Goal: Contribute content

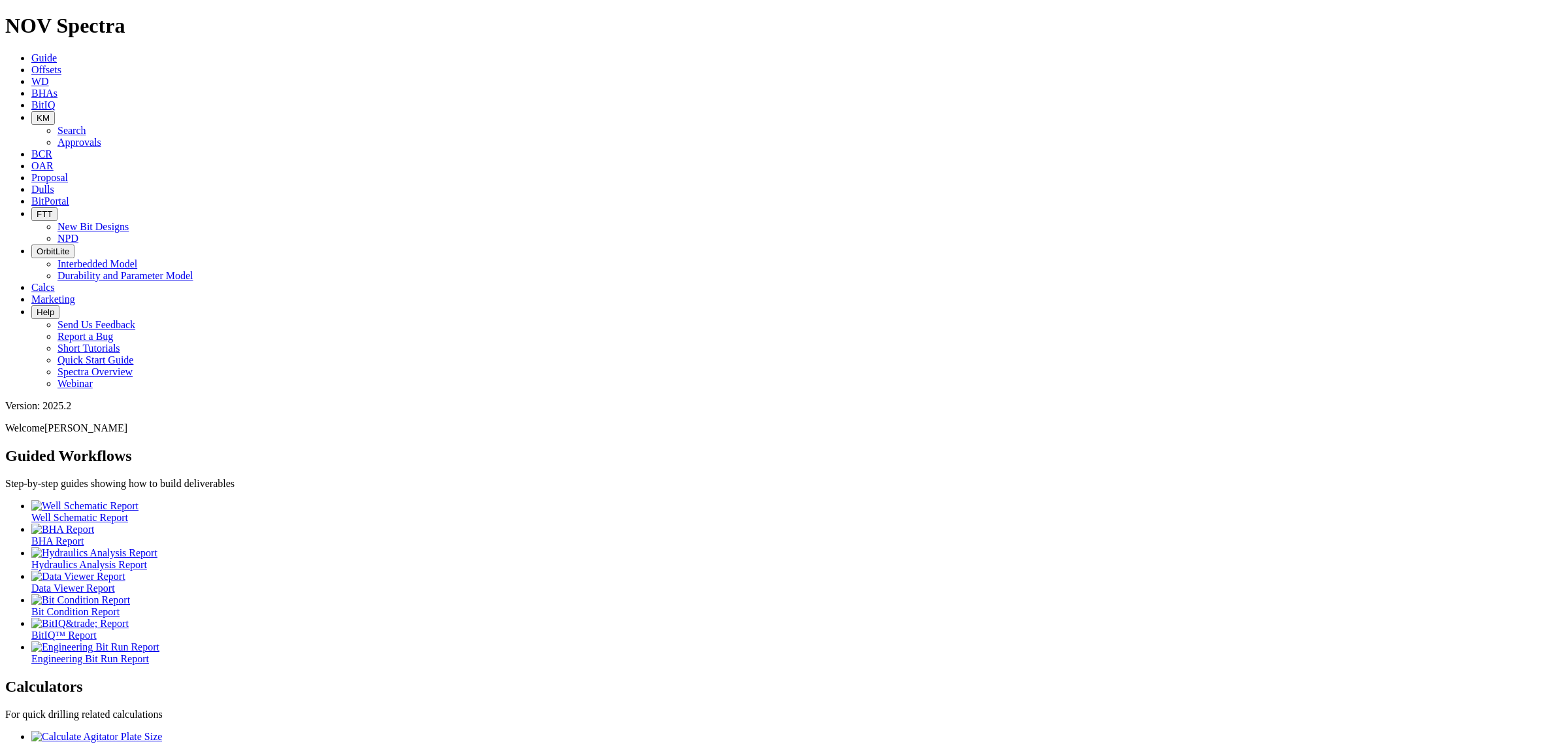
click at [37, 113] on icon "button" at bounding box center [37, 118] width 0 height 10
click at [86, 125] on link "Search" at bounding box center [72, 130] width 29 height 11
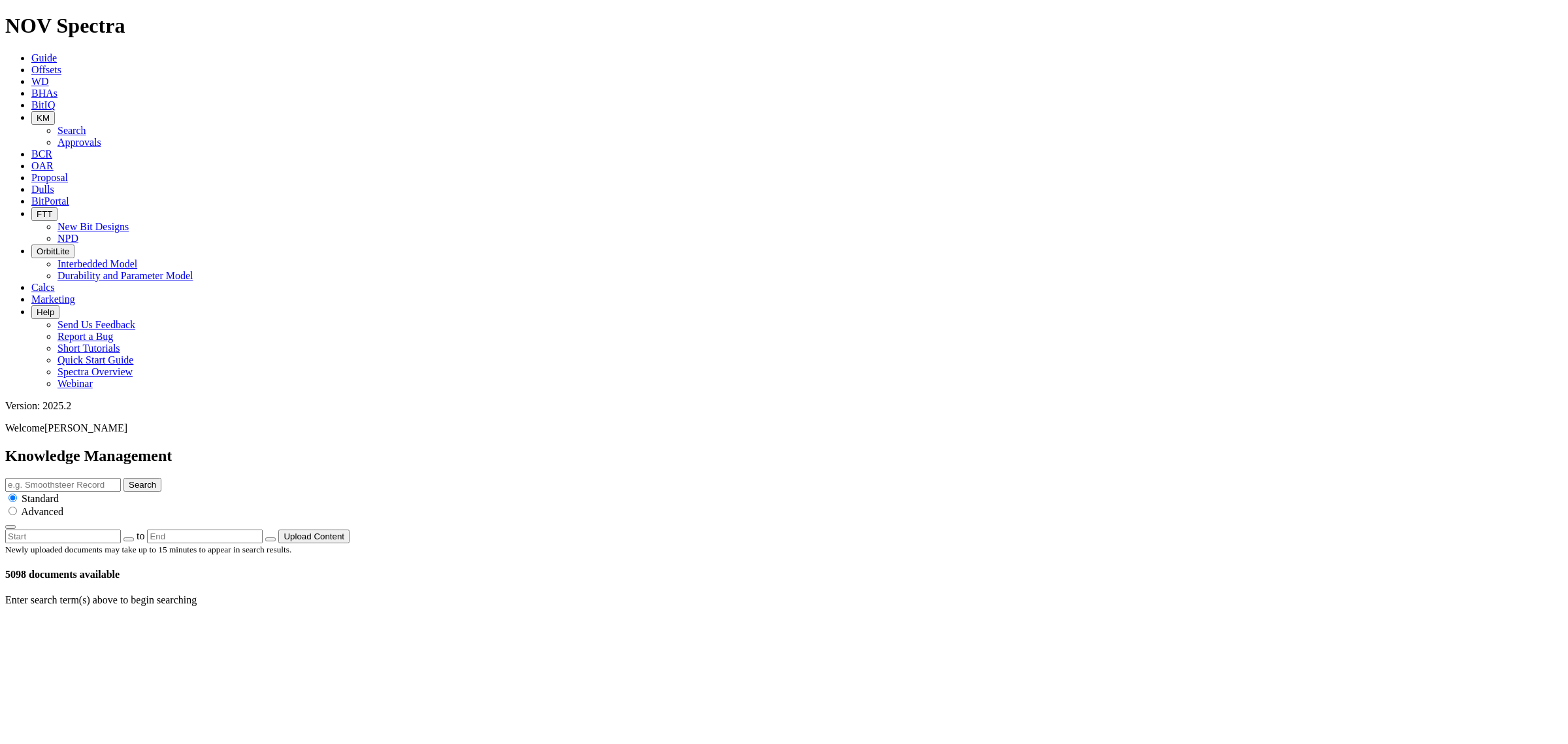
click at [349, 529] on button "Upload Content" at bounding box center [314, 536] width 71 height 14
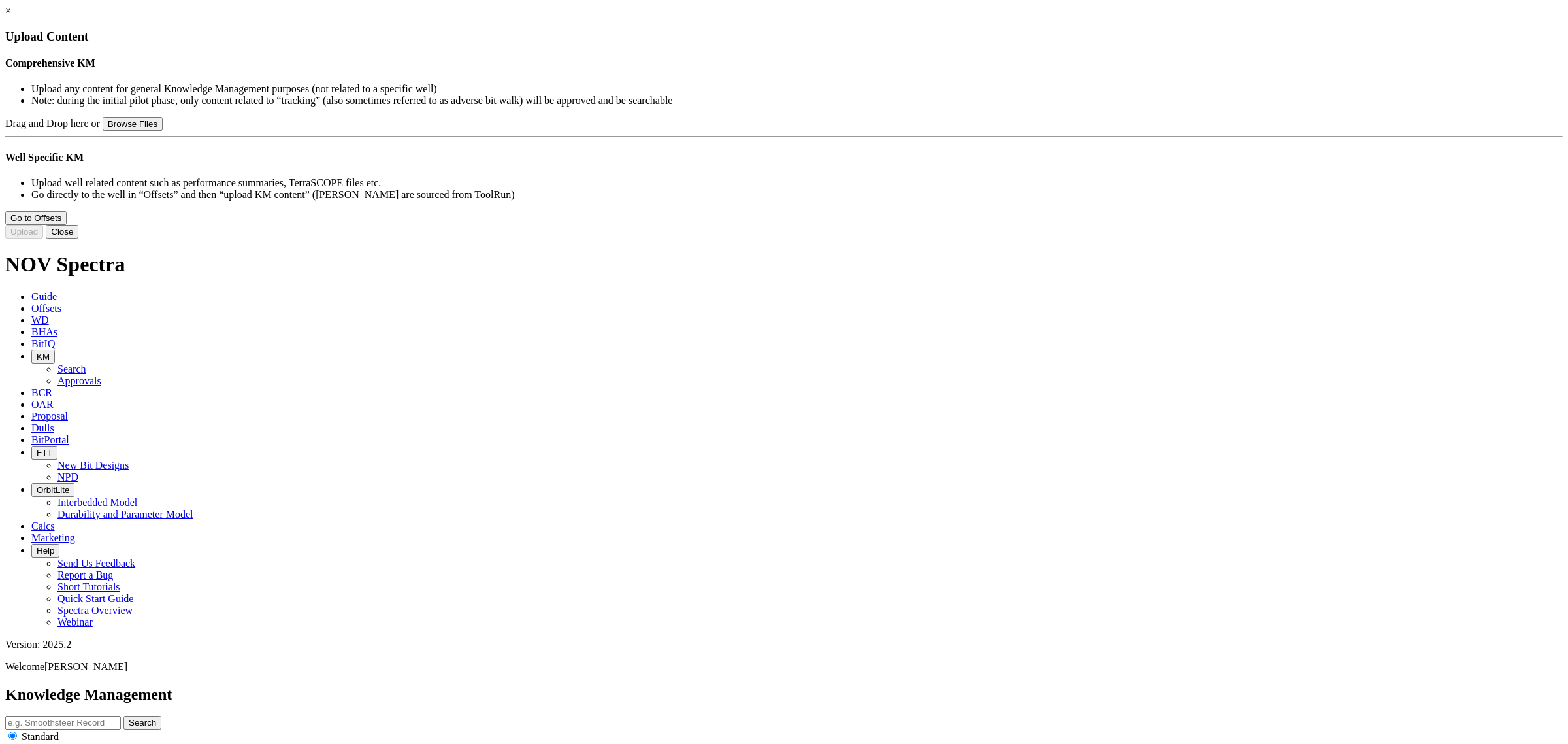
type input "ION Intrepid FAQs.pdf"
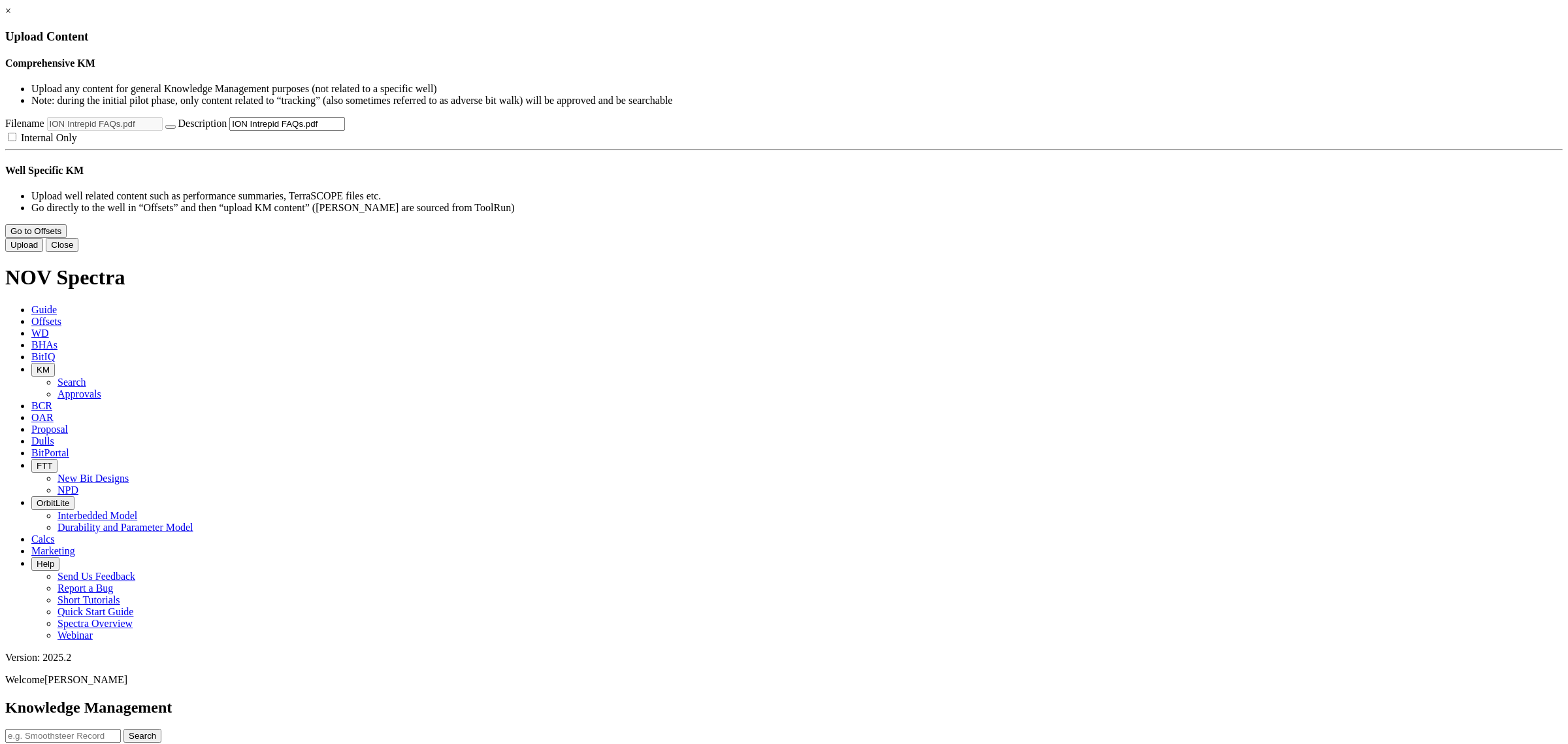
click at [77, 143] on label "Internal Only" at bounding box center [41, 137] width 71 height 11
click at [16, 141] on input "Internal Only" at bounding box center [12, 137] width 9 height 9
checkbox input "true"
click at [345, 131] on input "ION Intrepid FAQs.pdf" at bounding box center [288, 124] width 116 height 14
type input "ION Intrepid FAQs"
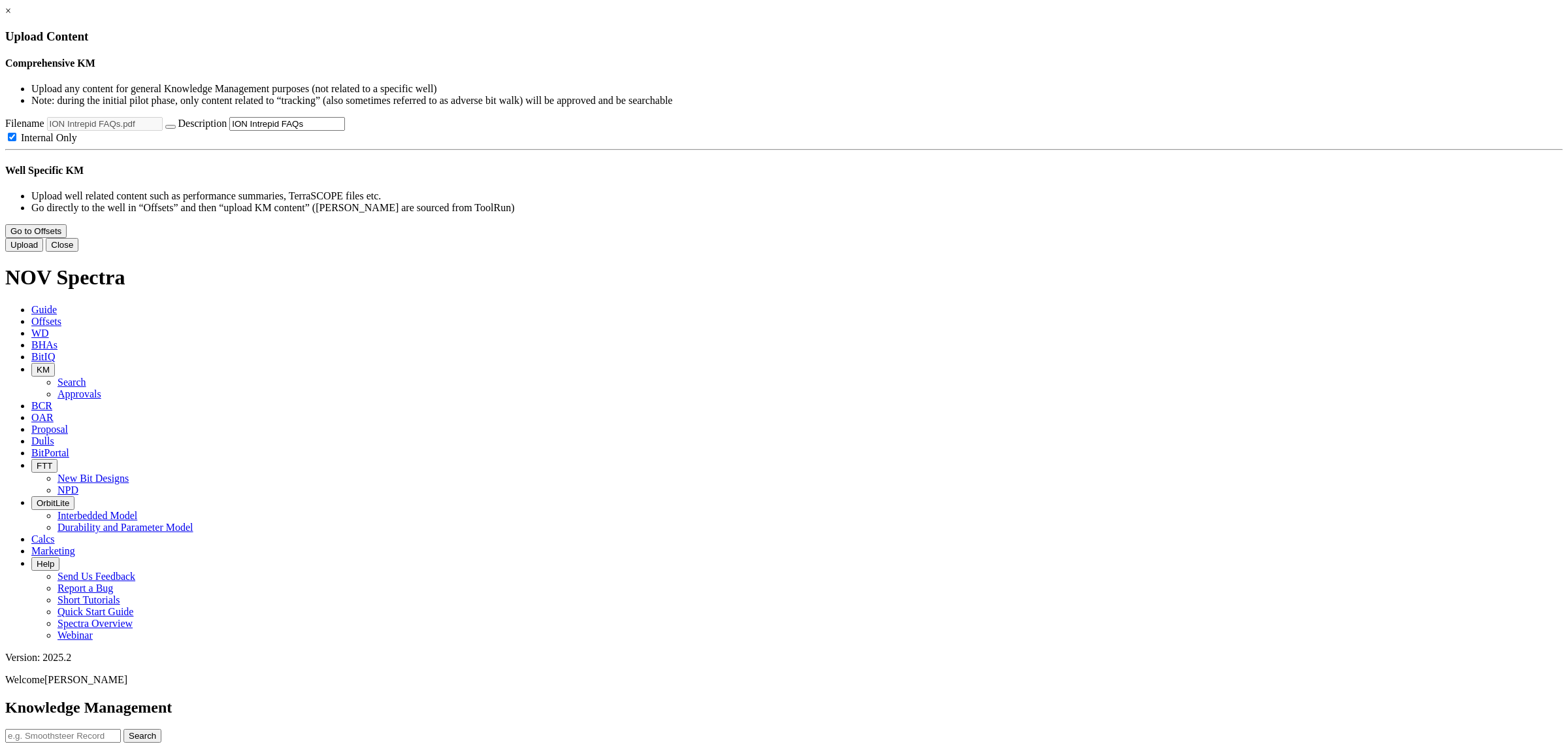
click at [79, 251] on button "Close" at bounding box center [62, 244] width 33 height 14
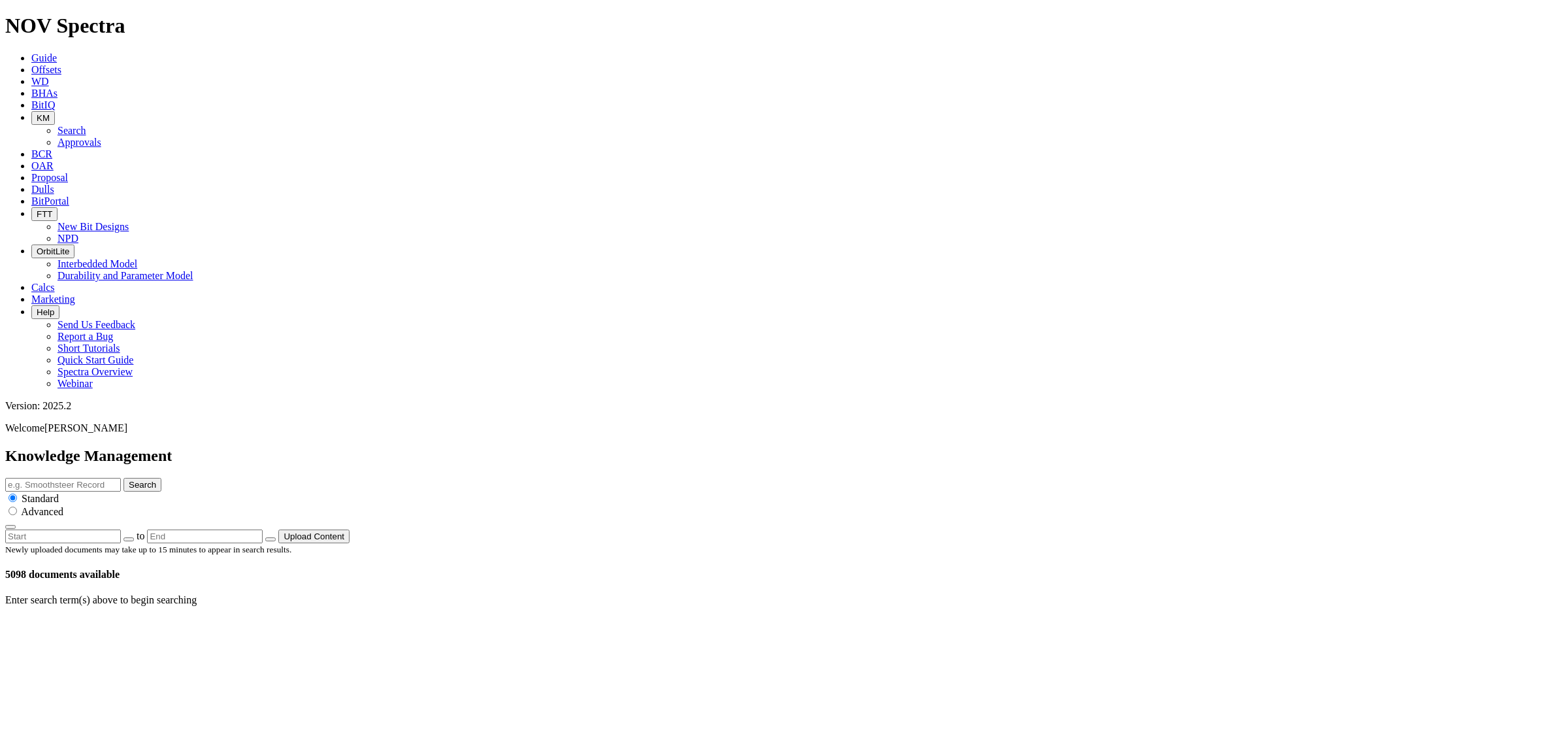
click at [349, 529] on button "Upload Content" at bounding box center [314, 536] width 71 height 14
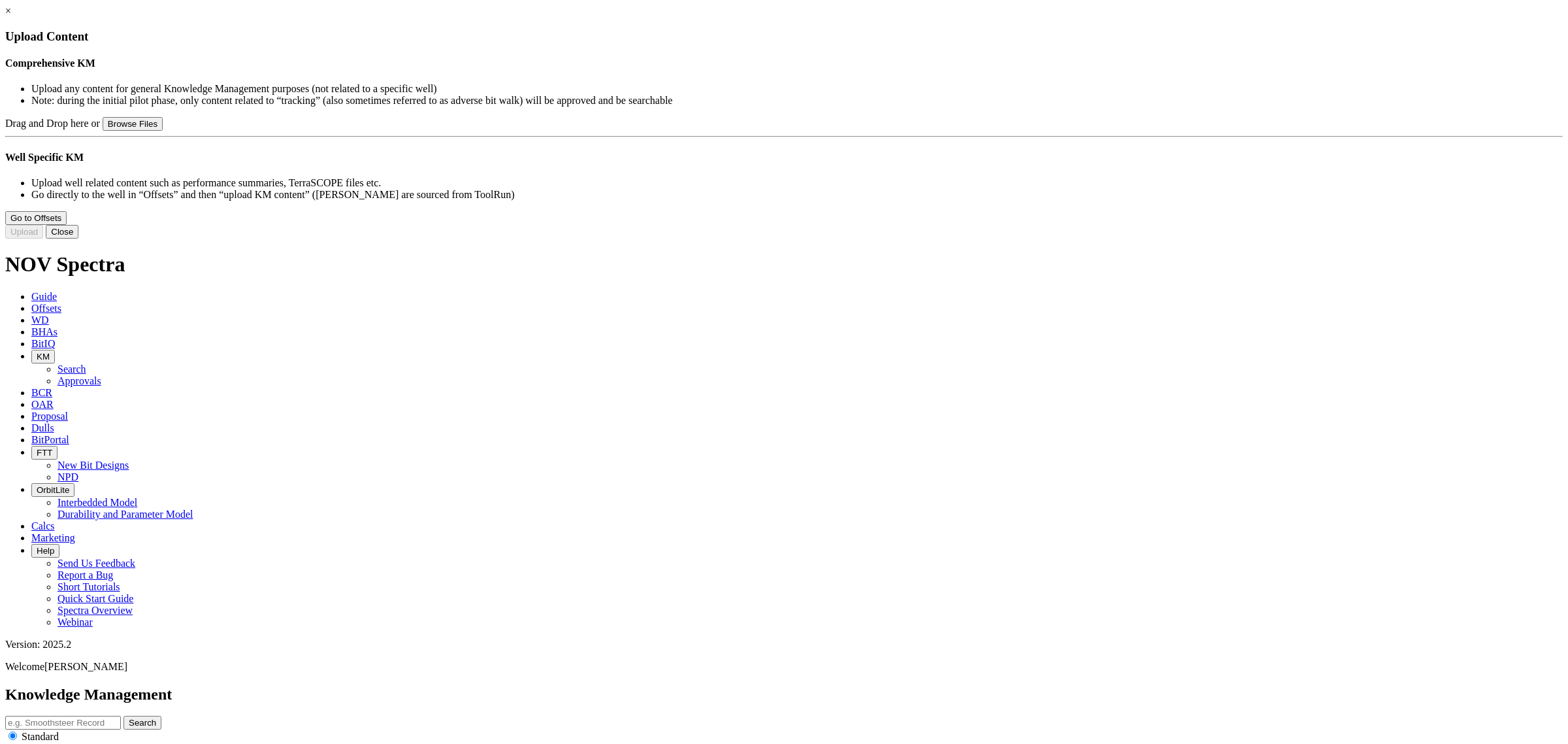
type input "ION+ Intrepid FAQs.pdf"
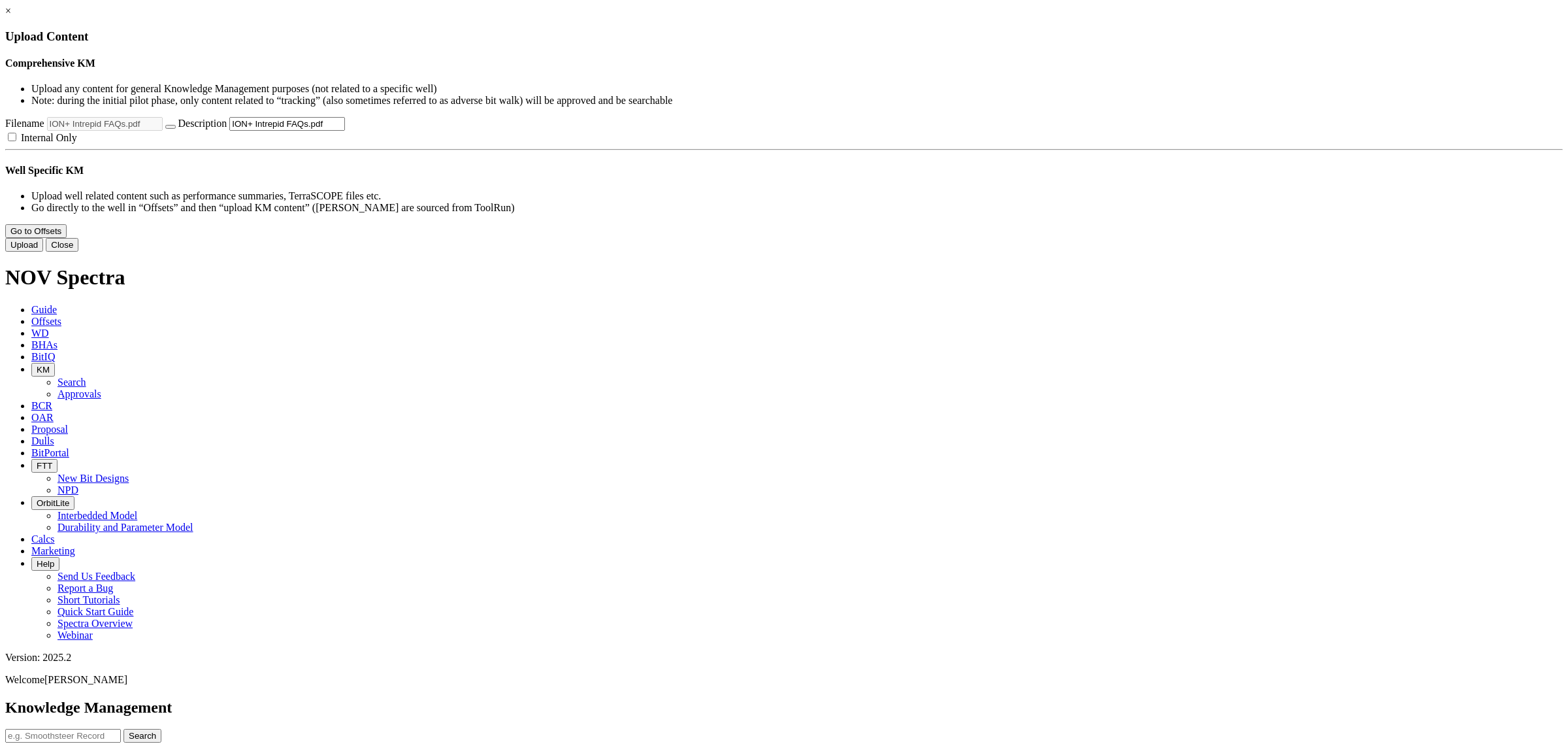
click at [345, 131] on input "ION+ Intrepid FAQs.pdf" at bounding box center [288, 124] width 116 height 14
type input "ION+ Intrepid FAQs"
click at [77, 143] on label "Internal Only" at bounding box center [41, 137] width 71 height 11
click at [16, 141] on input "Internal Only" at bounding box center [12, 137] width 9 height 9
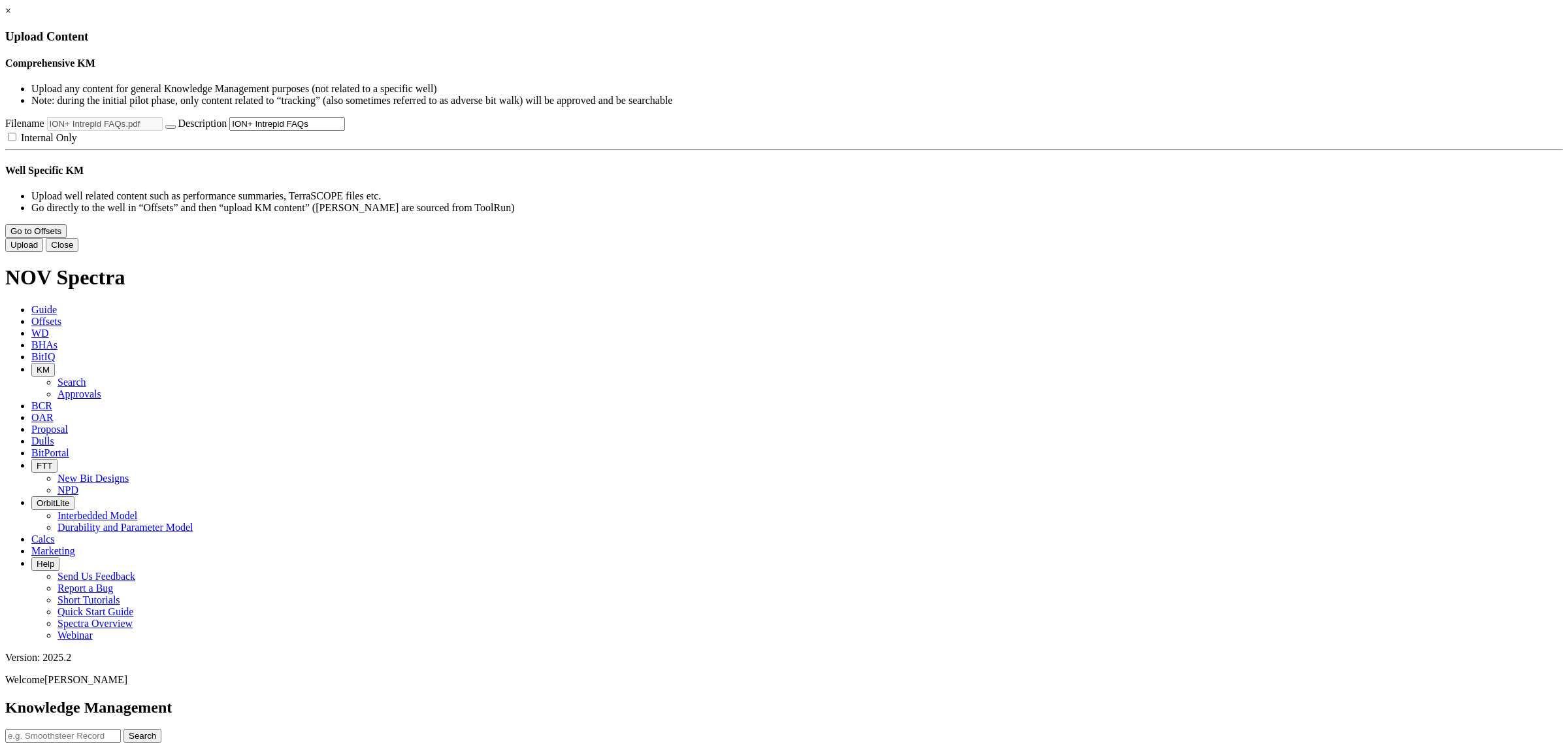
checkbox input "true"
click at [43, 251] on button "Upload" at bounding box center [24, 244] width 38 height 14
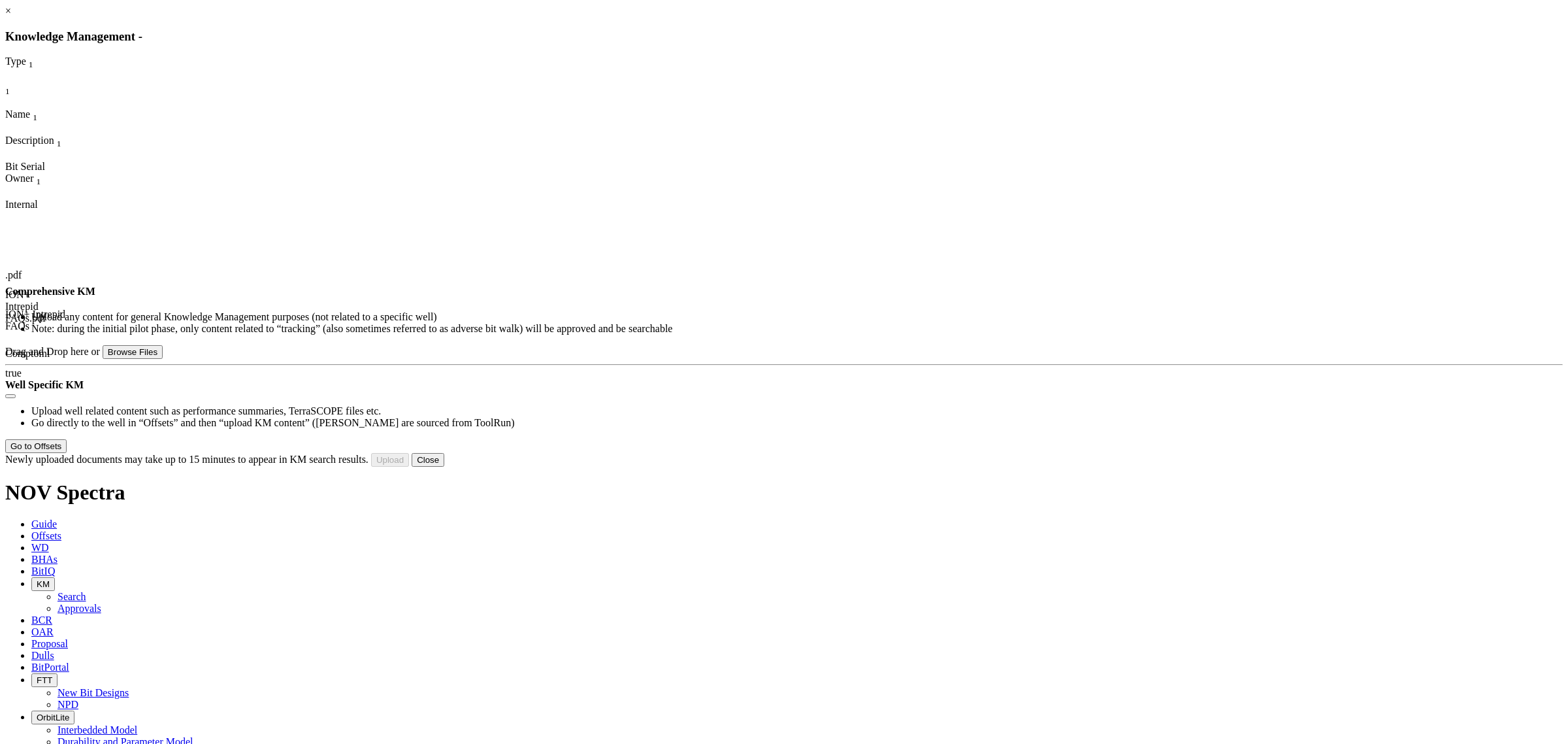
click at [444, 467] on button "Close" at bounding box center [427, 460] width 33 height 14
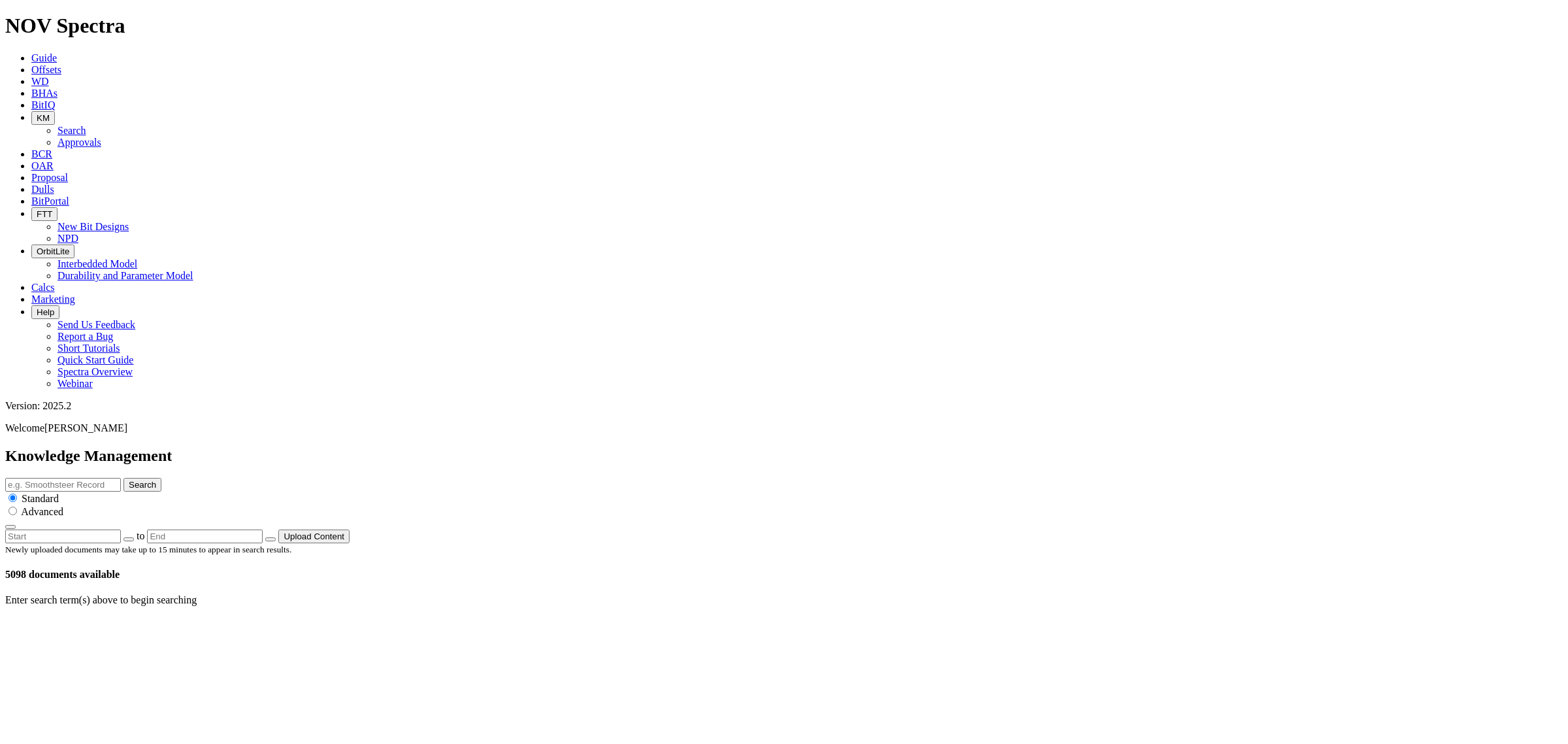
click at [349, 529] on button "Upload Content" at bounding box center [314, 536] width 71 height 14
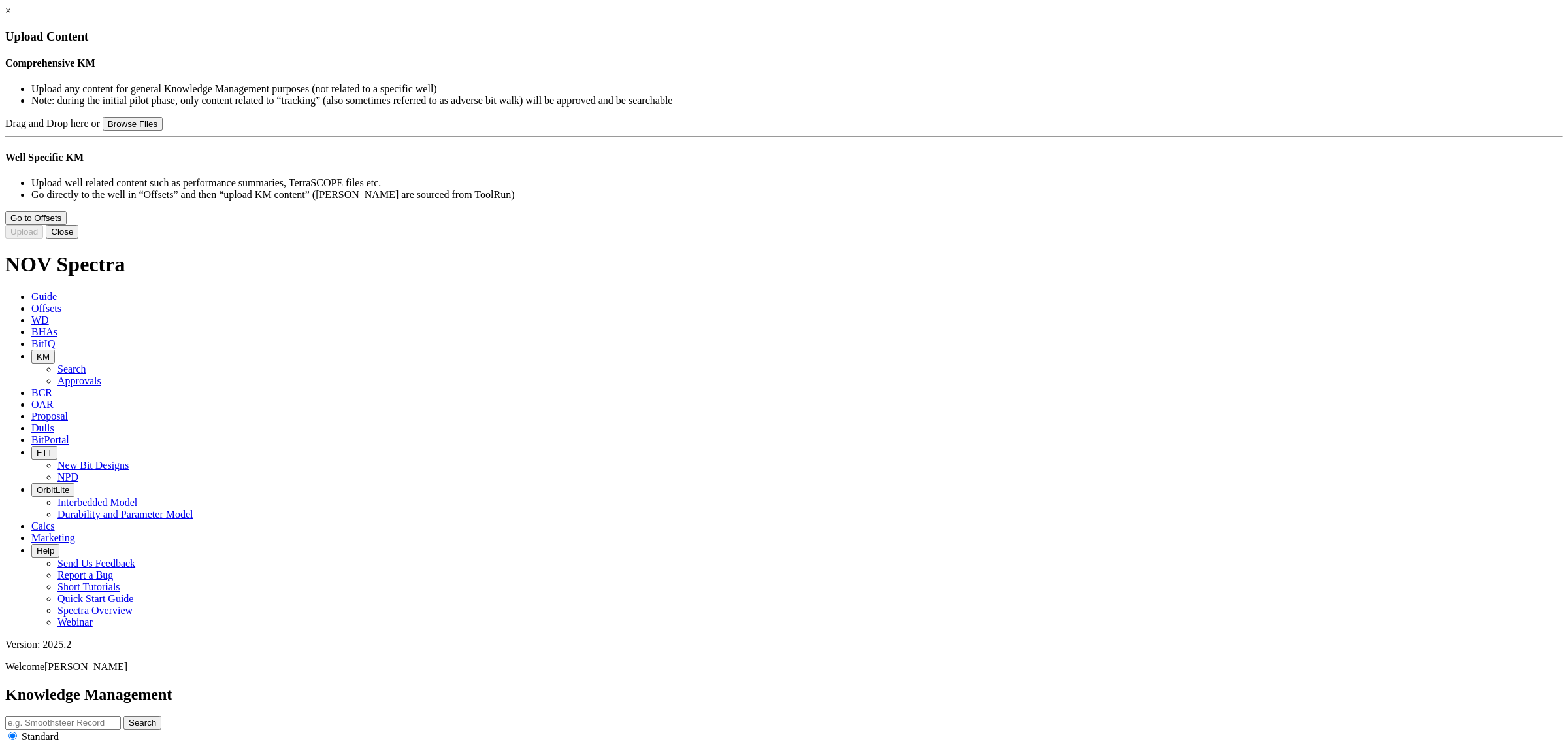
type input "ION+ Intrepid Technical Summary.pdf"
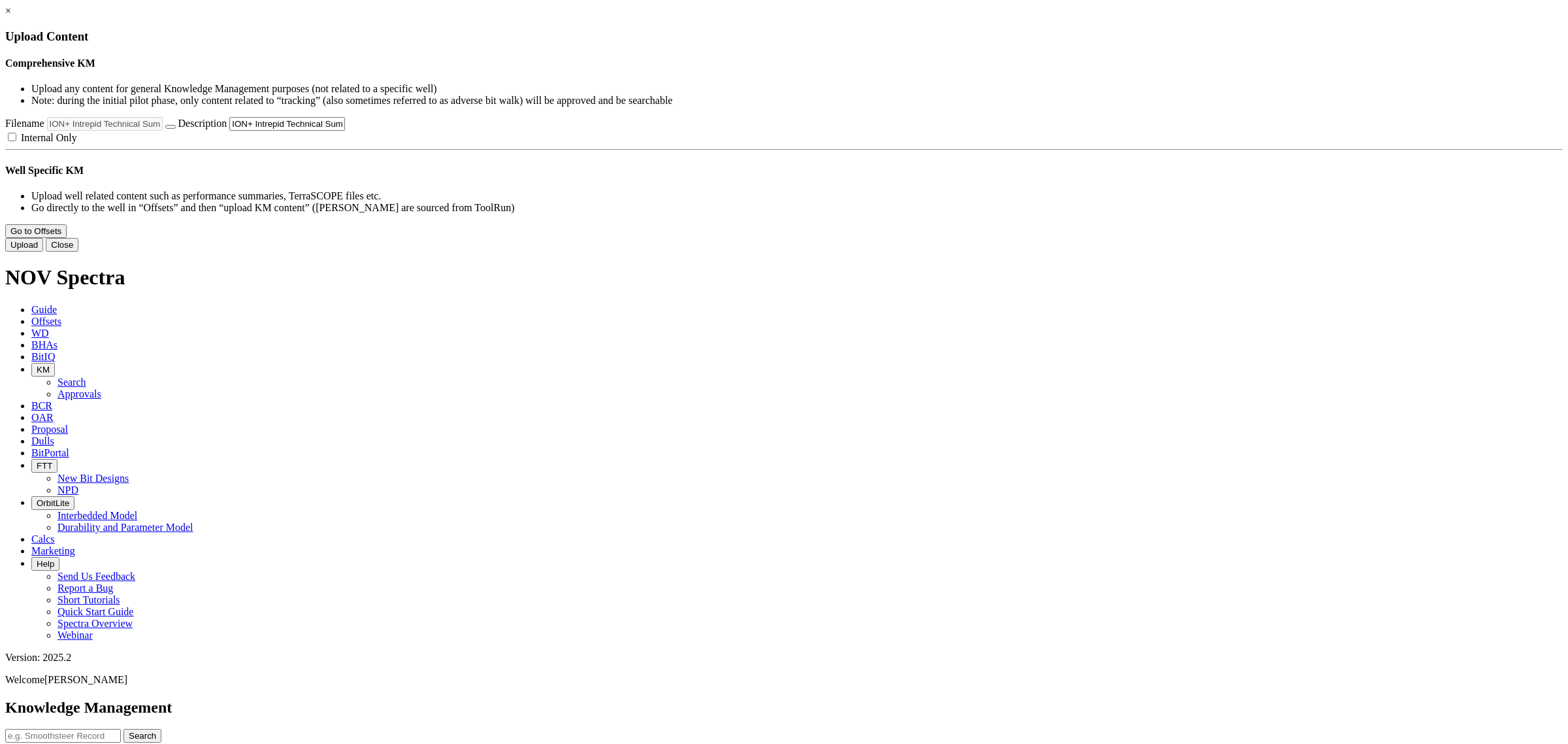
click at [345, 131] on input "ION+ Intrepid Technical Summary.pdf" at bounding box center [288, 124] width 116 height 14
drag, startPoint x: 857, startPoint y: 198, endPoint x: 979, endPoint y: 184, distance: 122.8
click at [979, 144] on div "Drag and Drop here or Browse Files Filename ION+ Intrepid Technical Summary.pdf…" at bounding box center [784, 130] width 1558 height 27
click at [345, 131] on input "ION+ Intrepid Technical Summary.pdf" at bounding box center [288, 124] width 116 height 14
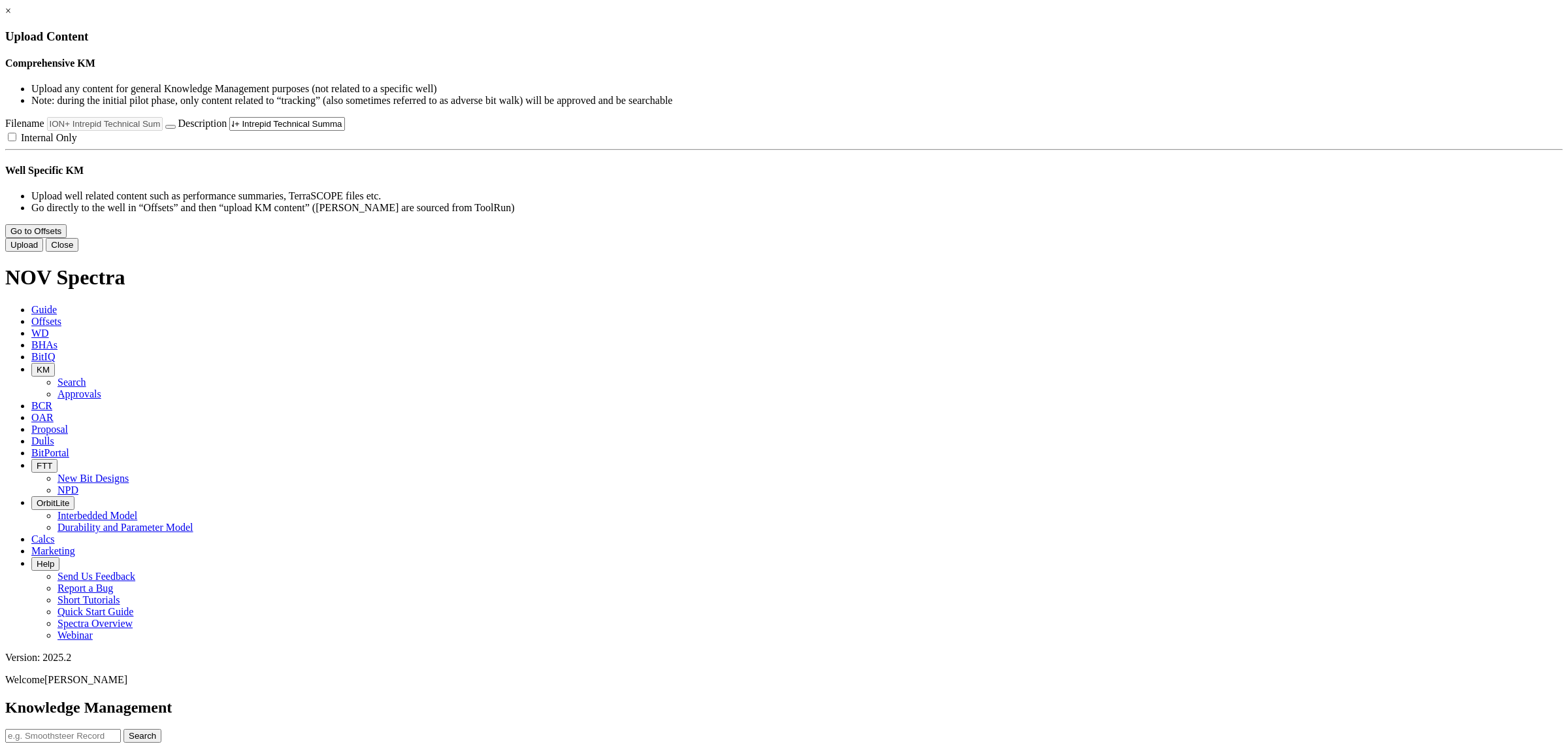
scroll to position [0, 11]
type input "ION+ Intrepid Technical Summary"
click at [996, 144] on div "Drag and Drop here or Browse Files Filename ION+ Intrepid Technical Summary.pdf…" at bounding box center [784, 130] width 1558 height 27
click at [43, 251] on button "Upload" at bounding box center [24, 244] width 38 height 14
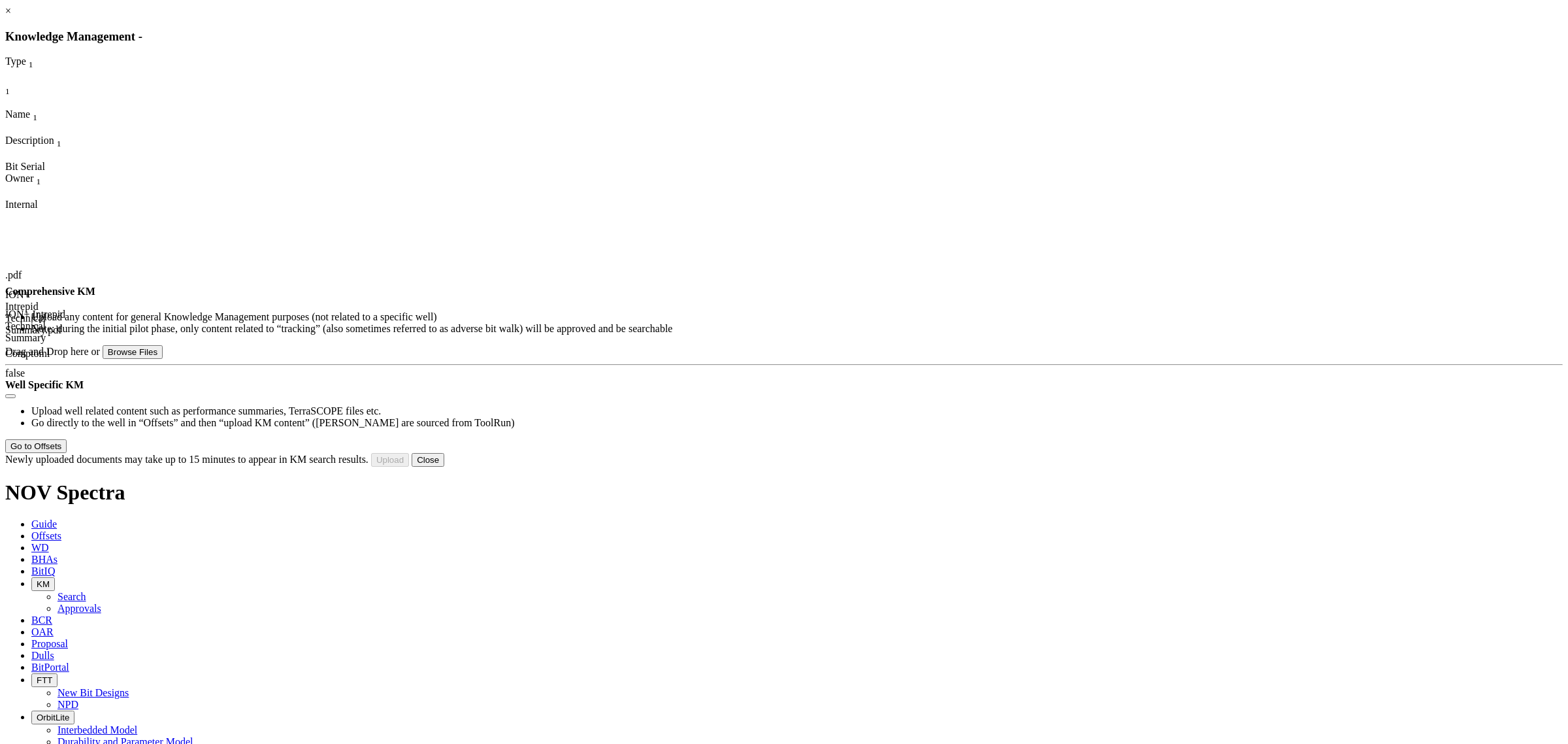
click at [11, 16] on link "×" at bounding box center [8, 11] width 6 height 11
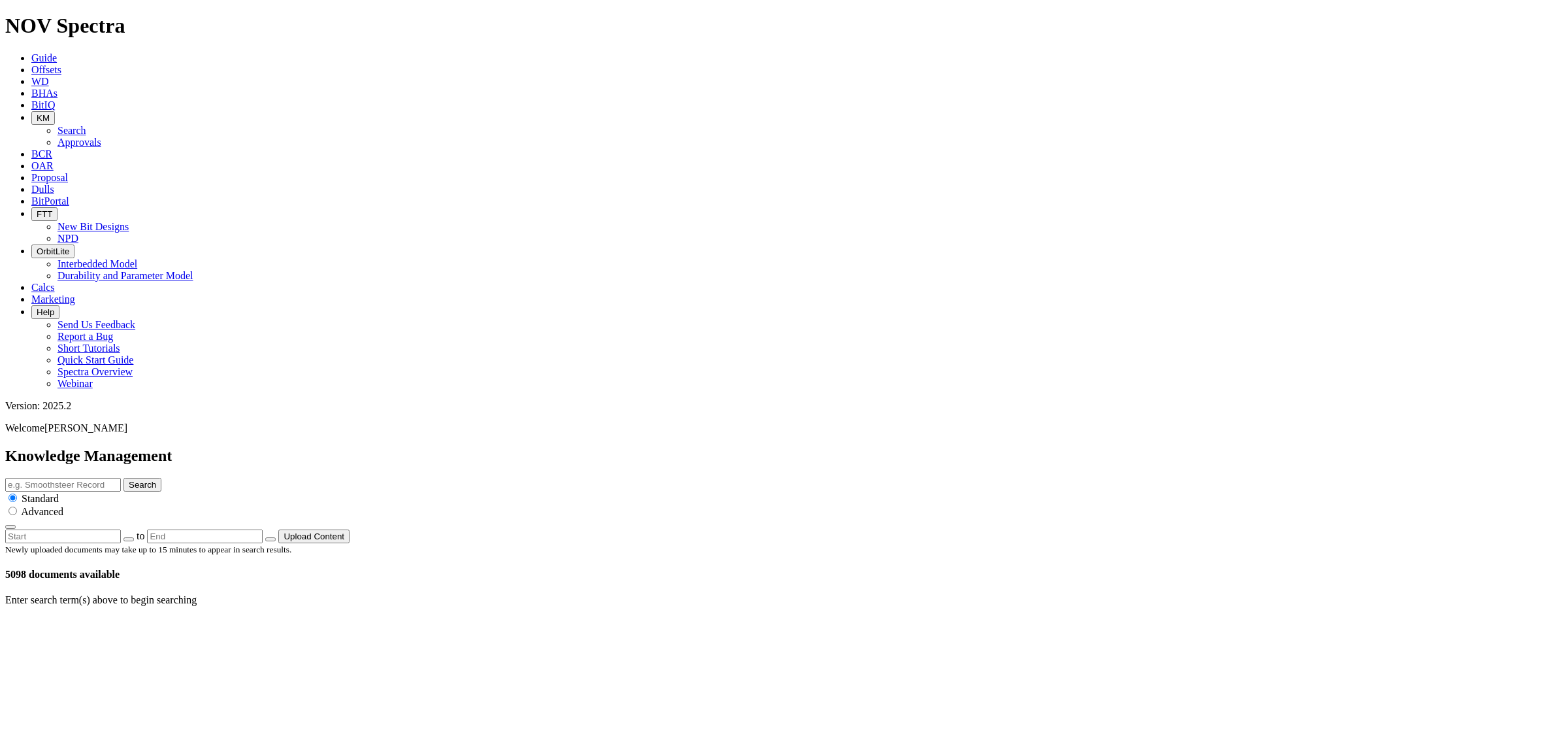
click at [50, 113] on span "KM" at bounding box center [43, 118] width 13 height 10
click at [101, 137] on link "Approvals" at bounding box center [80, 142] width 43 height 11
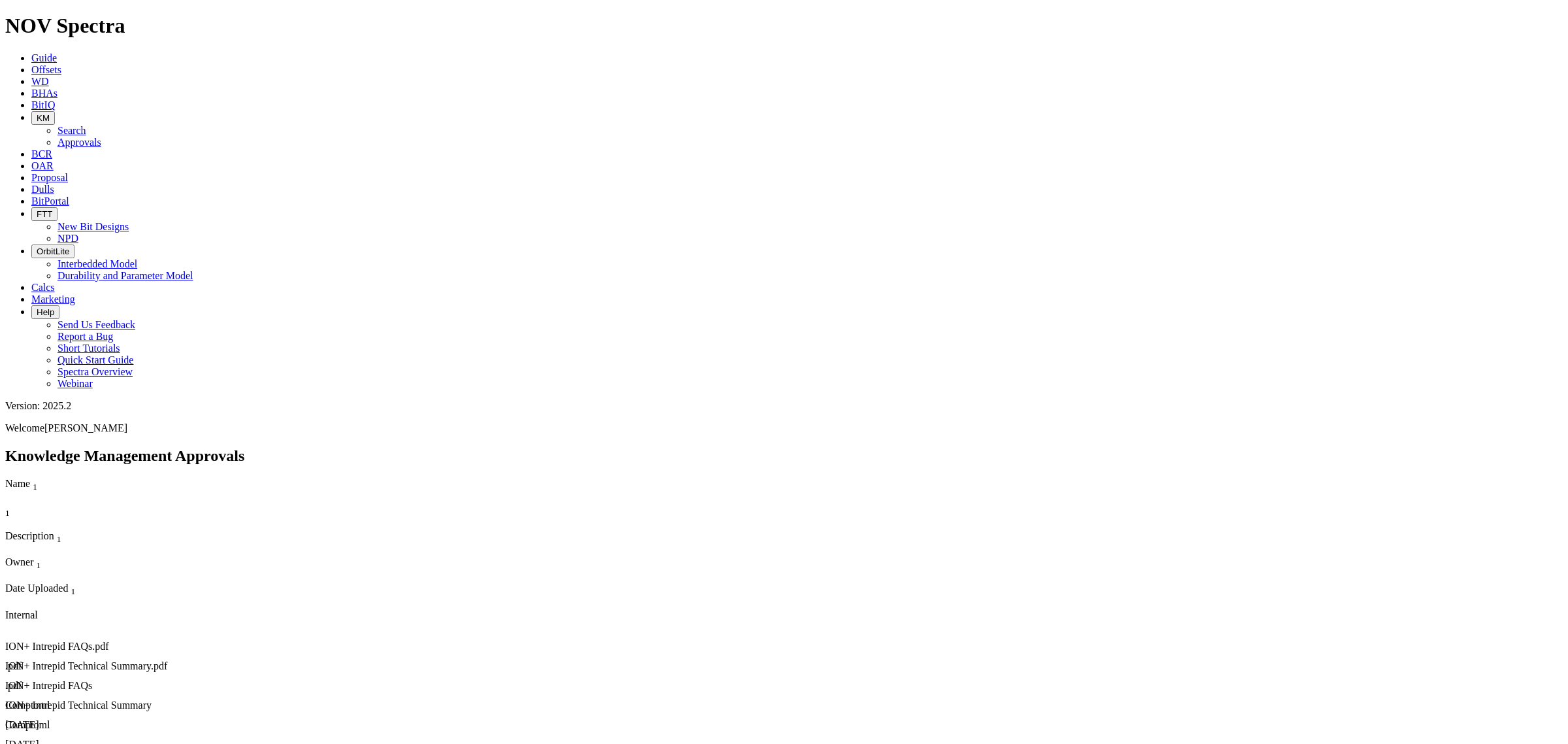
click at [37, 113] on icon "button" at bounding box center [37, 118] width 0 height 10
click at [86, 125] on link "Search" at bounding box center [72, 130] width 29 height 11
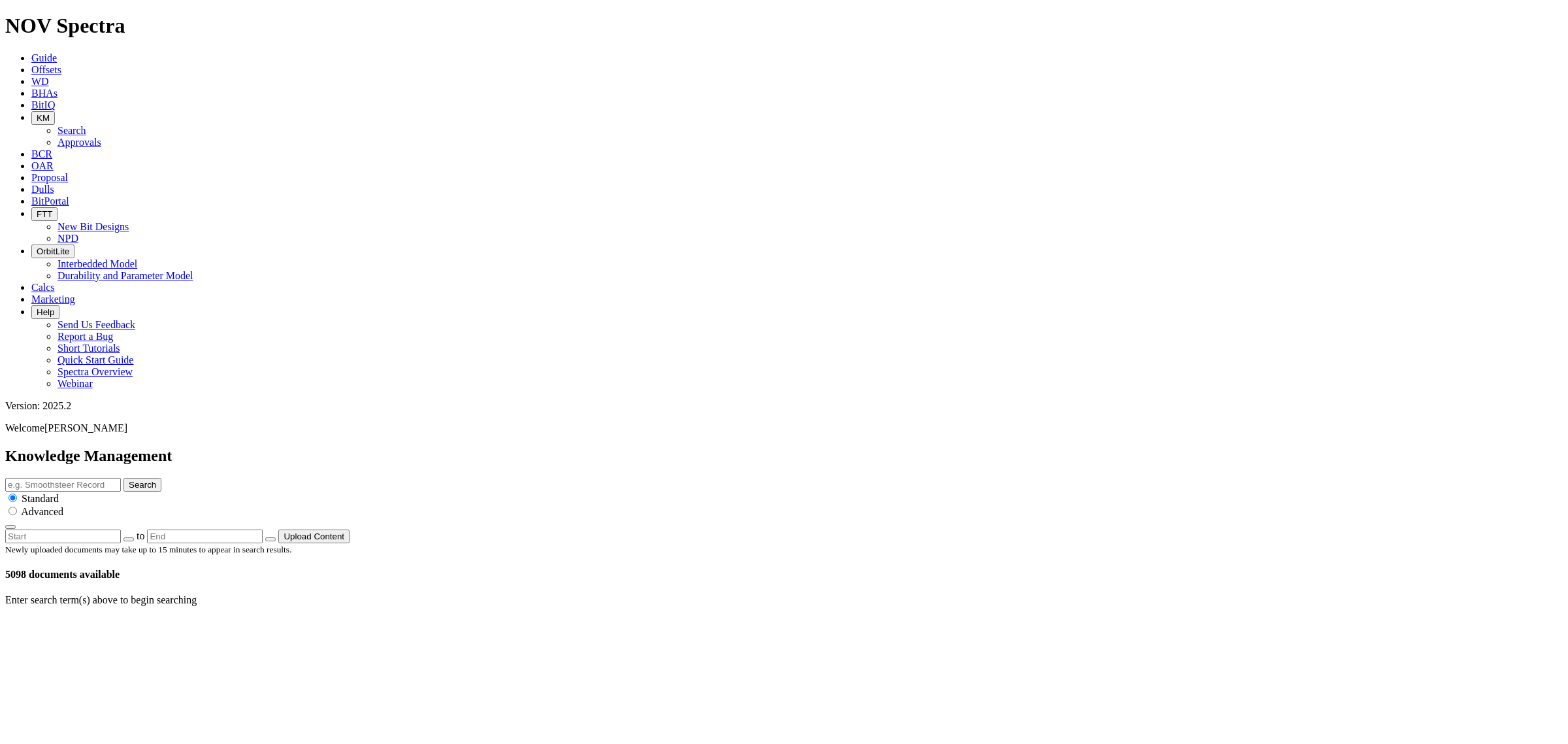
click at [55, 111] on button "KM" at bounding box center [43, 117] width 23 height 14
click at [120, 478] on input "text" at bounding box center [63, 484] width 116 height 14
type input "intrepid"
click at [124, 478] on button "Search" at bounding box center [142, 484] width 38 height 14
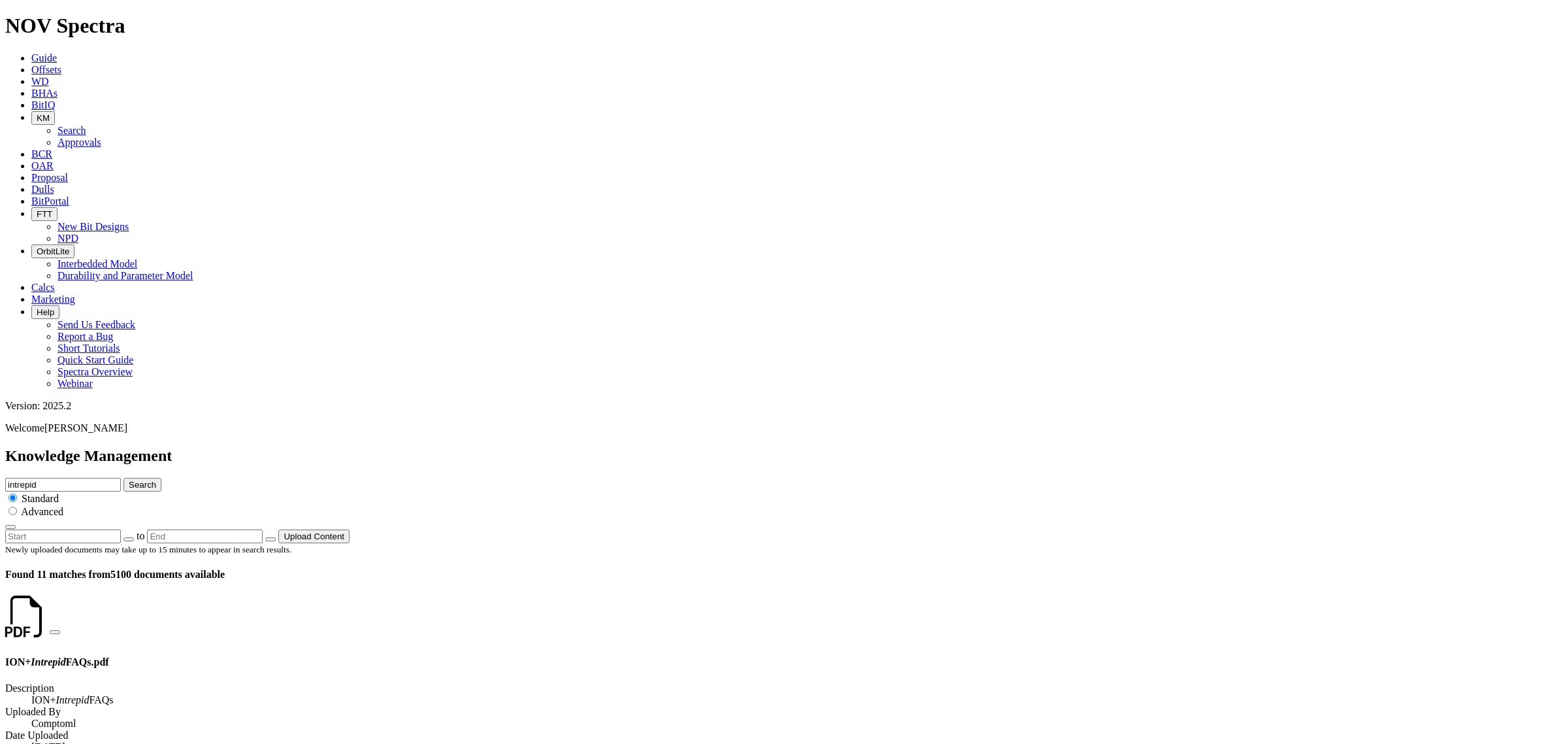
scroll to position [82, 0]
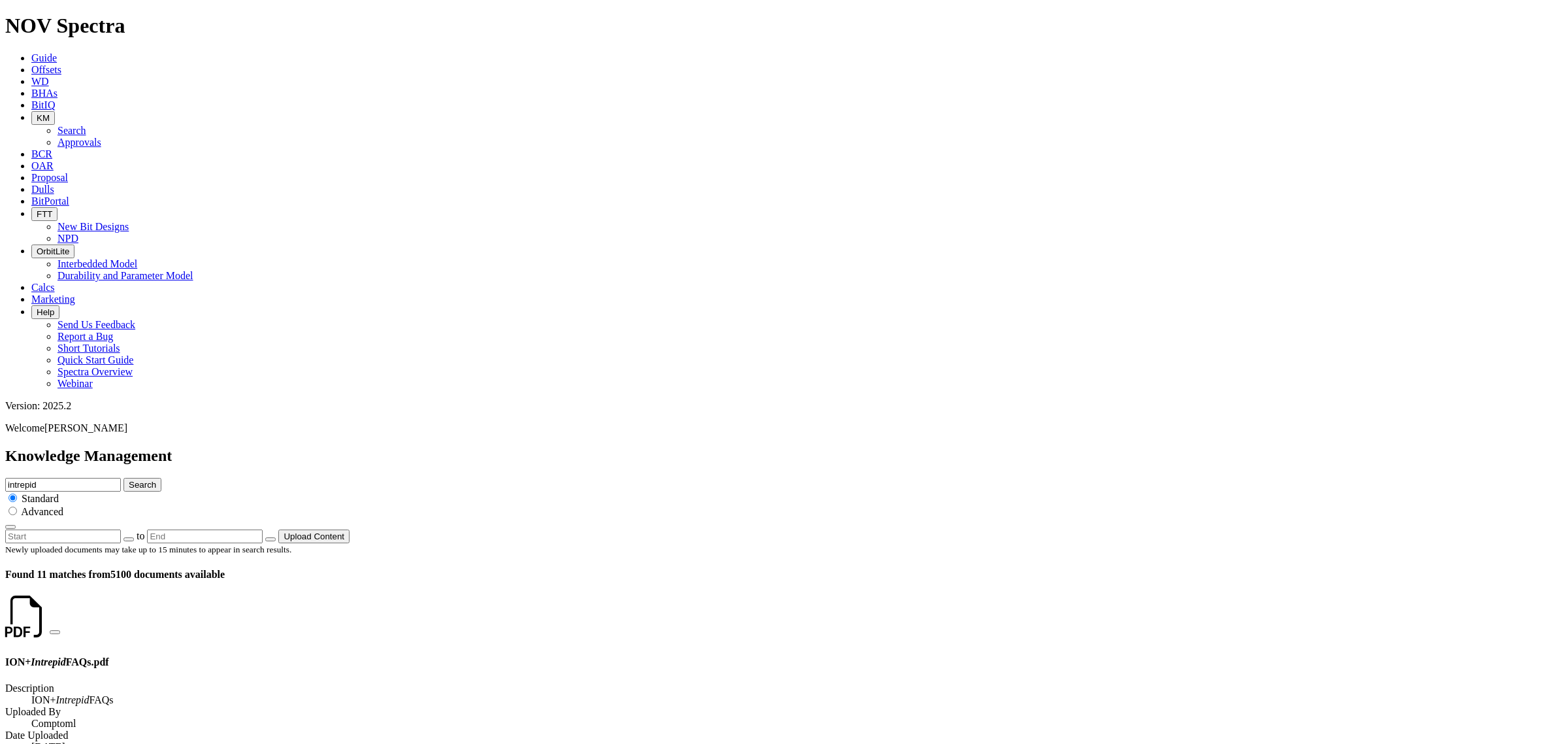
scroll to position [490, 0]
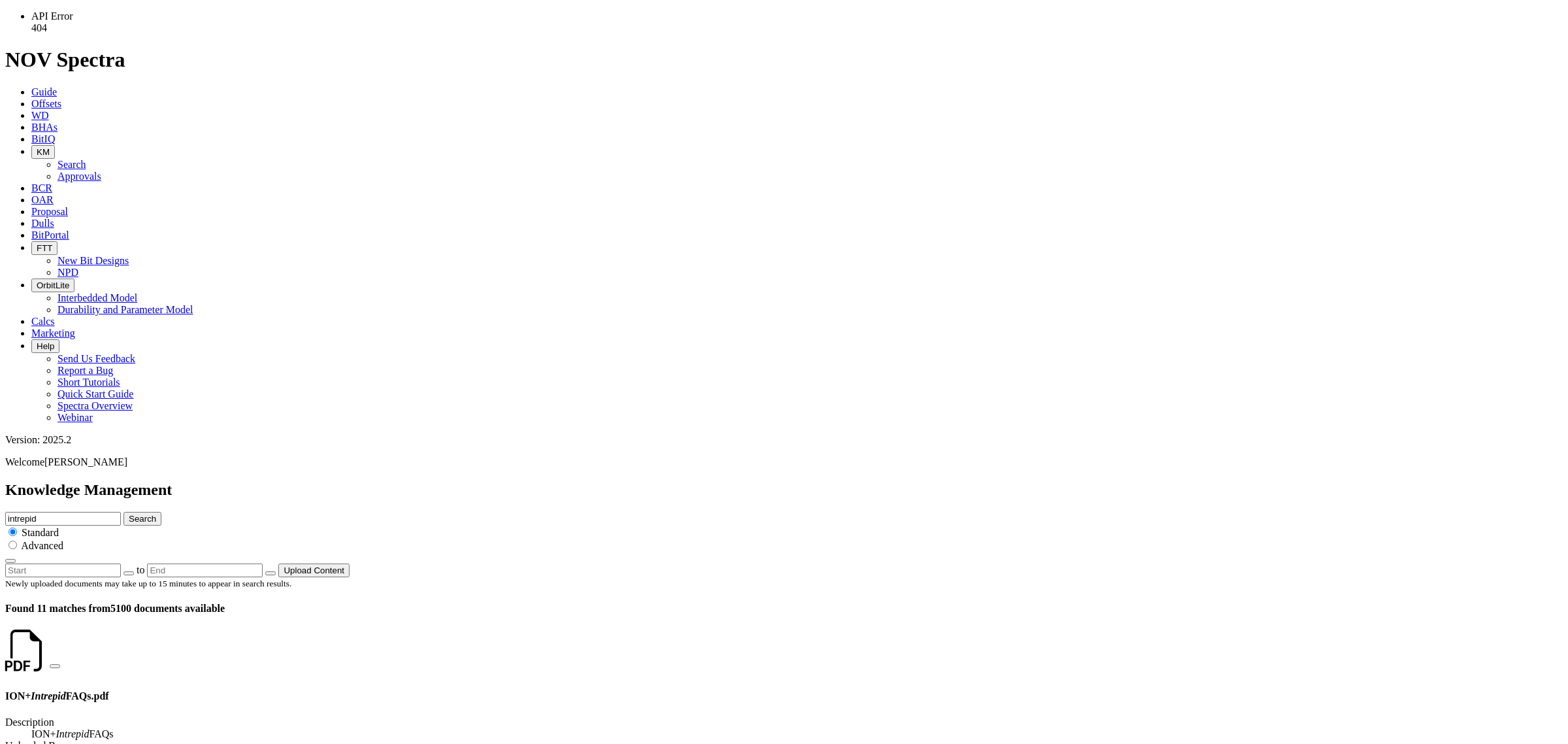
scroll to position [327, 0]
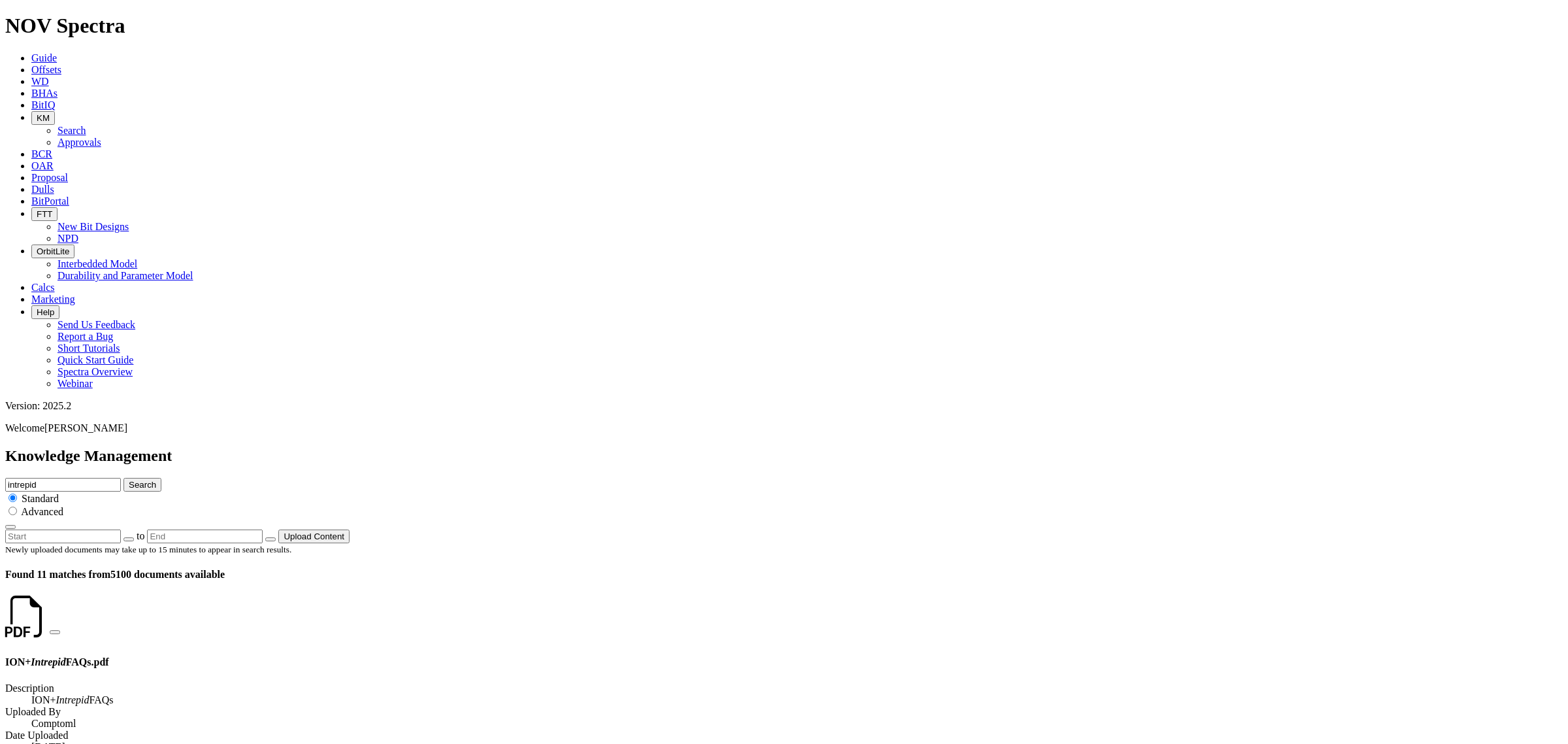
click at [37, 113] on icon "button" at bounding box center [37, 118] width 0 height 10
click at [325, 543] on div "Newly uploaded documents may take up to 15 minutes to appear in search results.…" at bounding box center [784, 562] width 1558 height 37
